Goal: Task Accomplishment & Management: Manage account settings

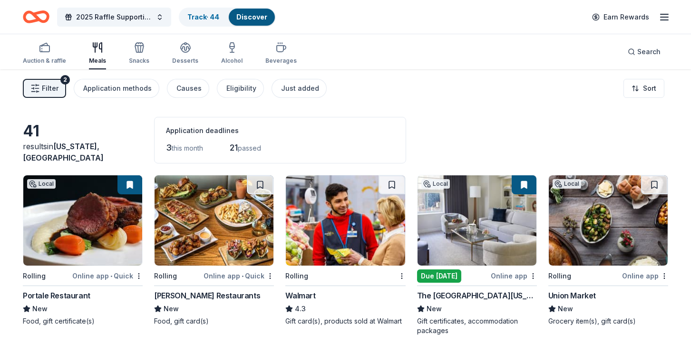
click at [202, 16] on link "Track · 44" at bounding box center [203, 17] width 32 height 8
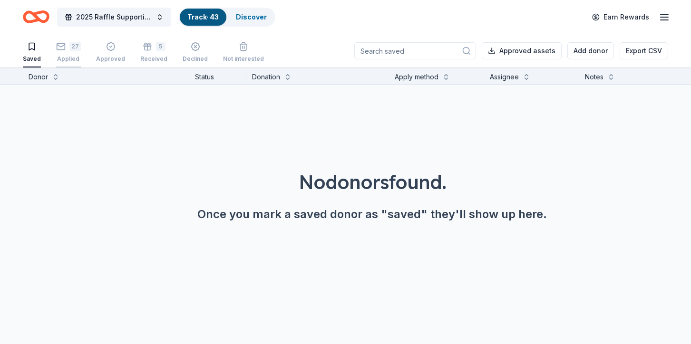
click at [68, 57] on div "Applied" at bounding box center [68, 59] width 25 height 8
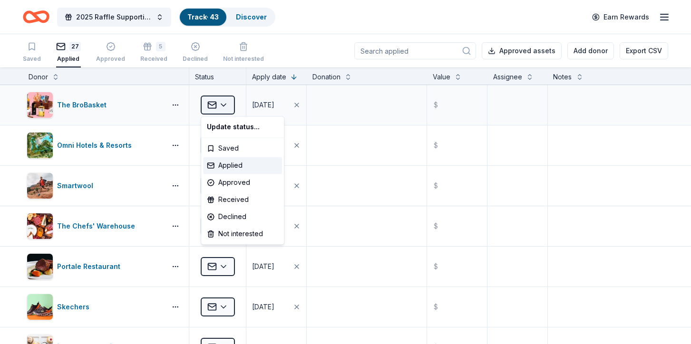
click at [229, 106] on html "2025 Raffle Supporting American [MEDICAL_DATA] Society's "Making Strides Agains…" at bounding box center [345, 172] width 691 height 344
click at [238, 185] on div "Approved" at bounding box center [242, 182] width 79 height 17
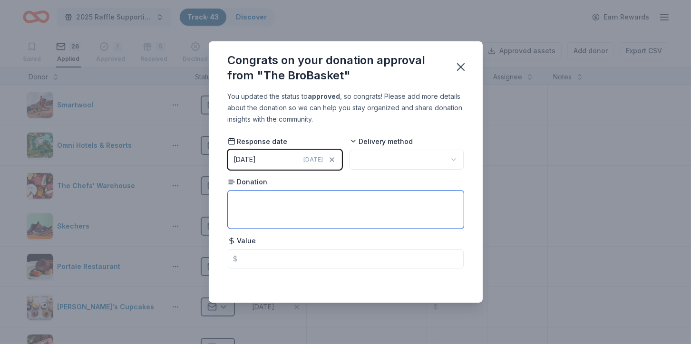
click at [310, 197] on textarea at bounding box center [346, 210] width 236 height 38
paste textarea "8. 35% Discount Code for any of the BroBaskets of your Choice;"
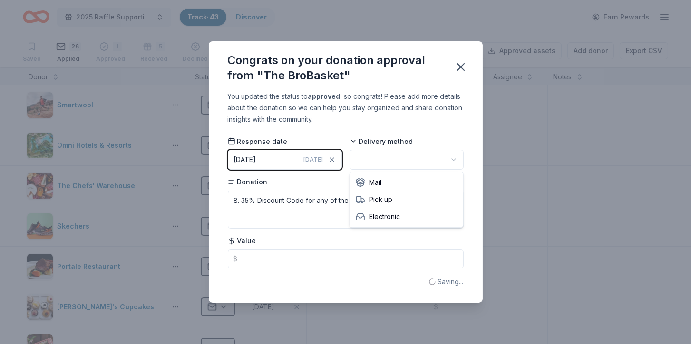
click at [456, 159] on html "2025 Raffle Supporting American [MEDICAL_DATA] Society's "Making Strides Agains…" at bounding box center [345, 172] width 691 height 344
click at [458, 161] on html "2025 Raffle Supporting American [MEDICAL_DATA] Society's "Making Strides Agains…" at bounding box center [345, 172] width 691 height 344
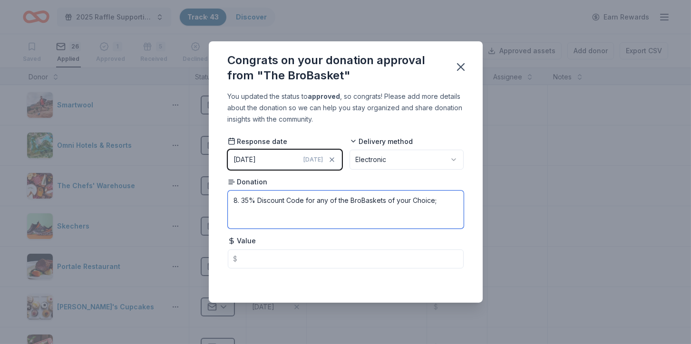
drag, startPoint x: 247, startPoint y: 200, endPoint x: 203, endPoint y: 199, distance: 44.7
click at [228, 199] on textarea "8. 35% Discount Code for any of the BroBaskets of your Choice;" at bounding box center [346, 210] width 236 height 38
type textarea "35% Discount Code for any of the BroBaskets of your Choice;"
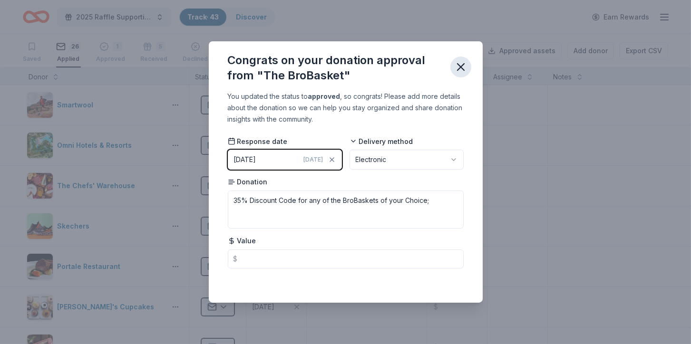
click at [457, 68] on icon "button" at bounding box center [460, 66] width 13 height 13
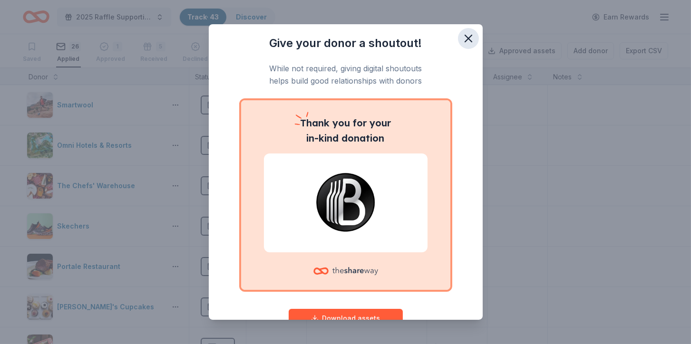
click at [470, 38] on icon "button" at bounding box center [468, 38] width 13 height 13
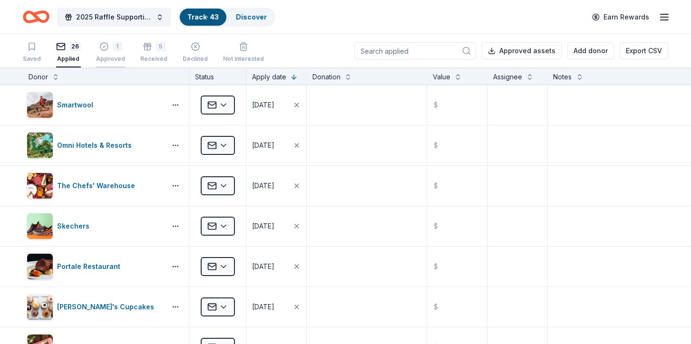
click at [99, 47] on icon "button" at bounding box center [104, 47] width 10 height 10
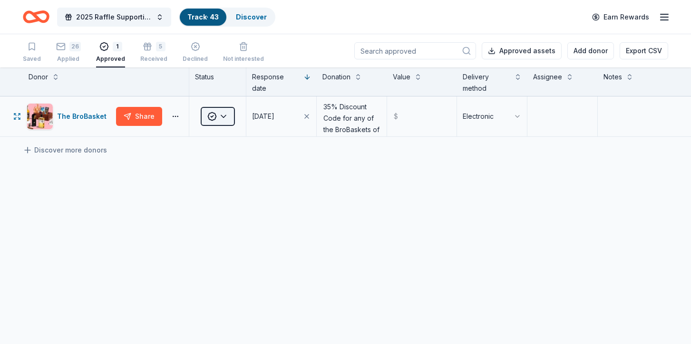
click at [226, 114] on html "2025 Raffle Supporting American [MEDICAL_DATA] Society's "Making Strides Agains…" at bounding box center [345, 172] width 691 height 344
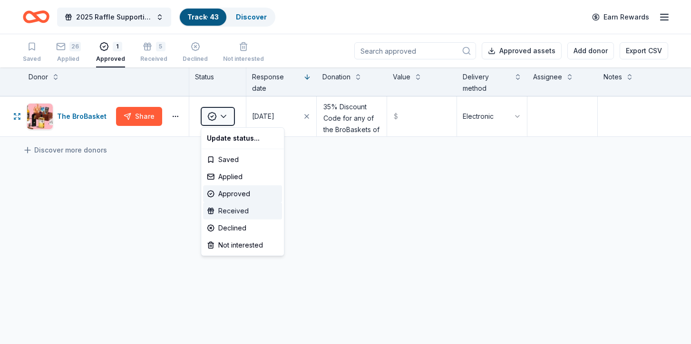
click at [247, 209] on div "Received" at bounding box center [242, 211] width 79 height 17
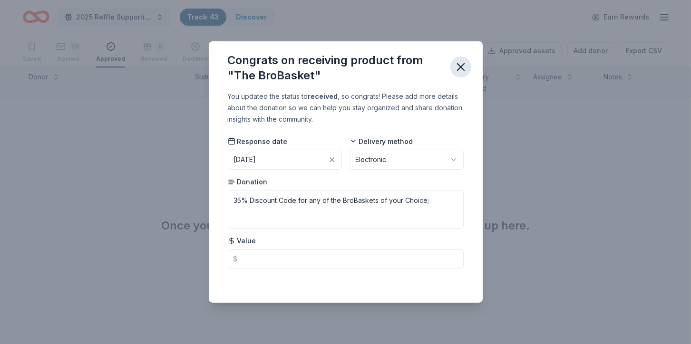
click at [462, 68] on icon "button" at bounding box center [460, 67] width 7 height 7
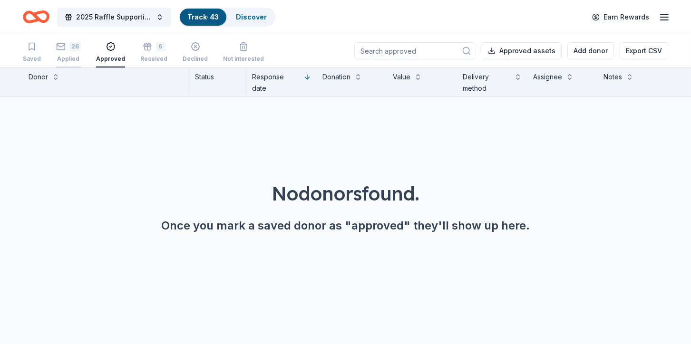
click at [73, 51] on div "26" at bounding box center [74, 47] width 11 height 10
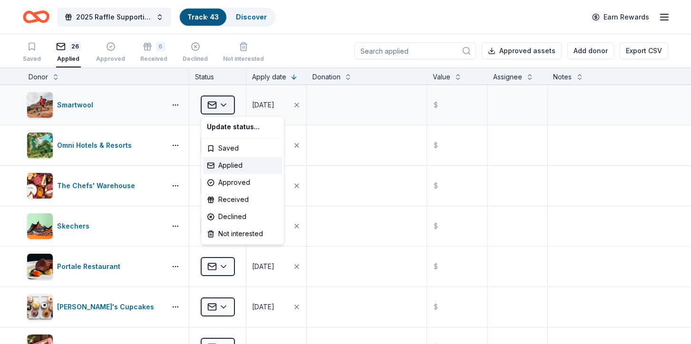
click at [227, 106] on html "2025 Raffle Supporting American [MEDICAL_DATA] Society's "Making Strides Agains…" at bounding box center [345, 172] width 691 height 344
click at [133, 109] on html "2025 Raffle Supporting American [MEDICAL_DATA] Society's "Making Strides Agains…" at bounding box center [345, 172] width 691 height 344
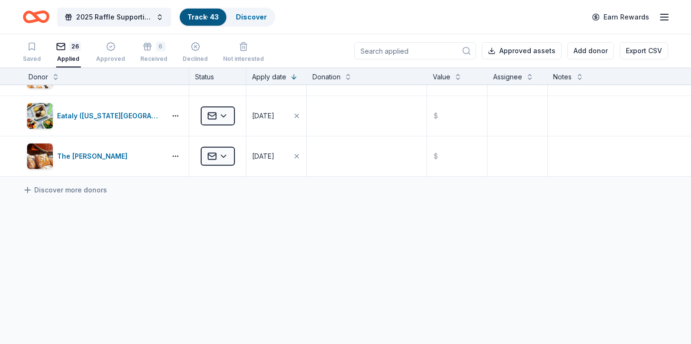
scroll to position [967, 0]
